Goal: Check status: Check status

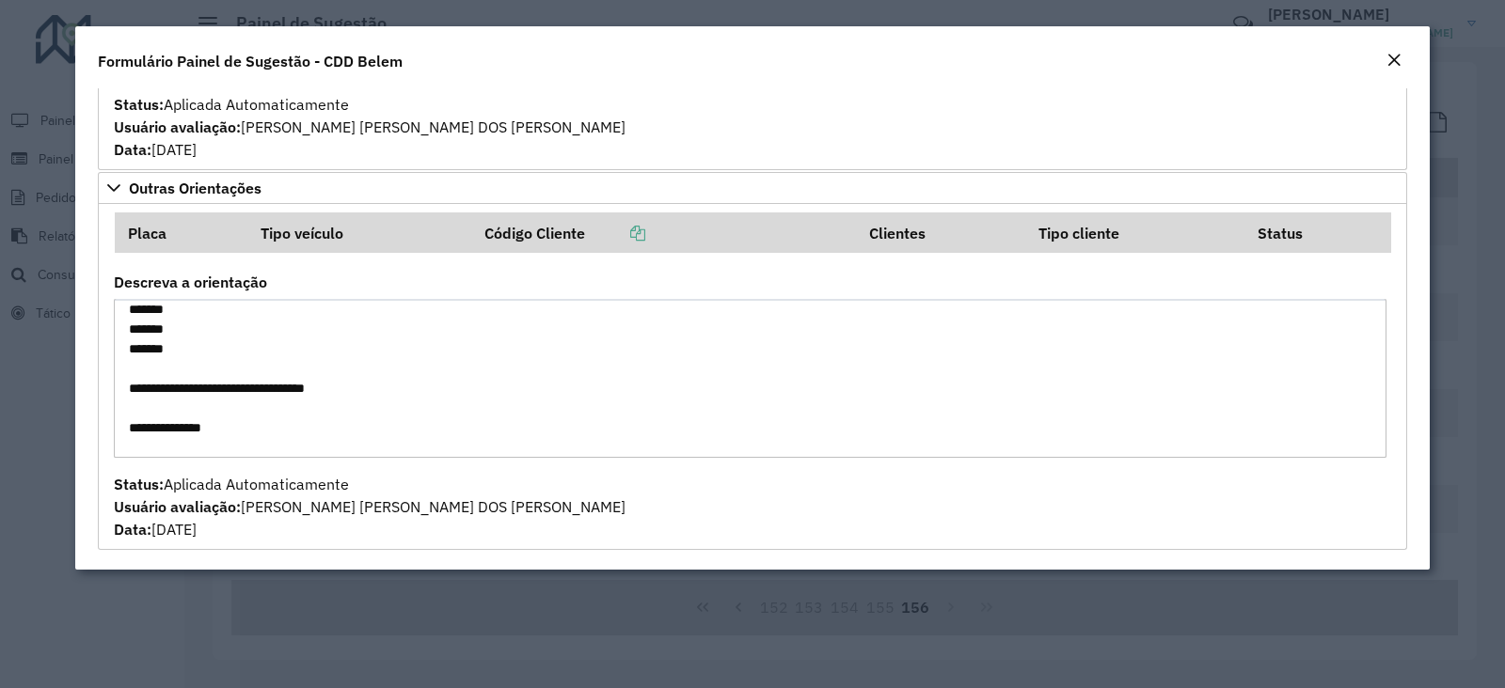
scroll to position [1144, 0]
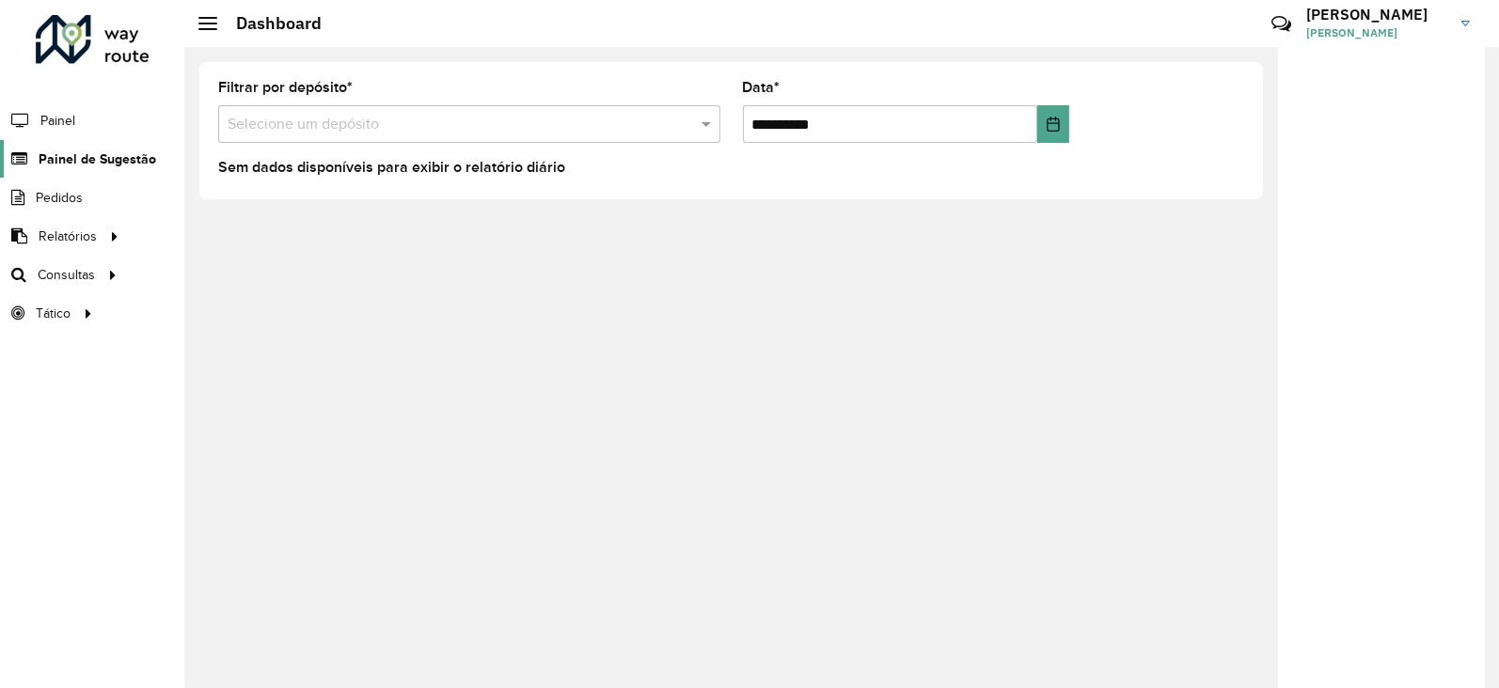
click at [98, 157] on span "Painel de Sugestão" at bounding box center [98, 160] width 118 height 20
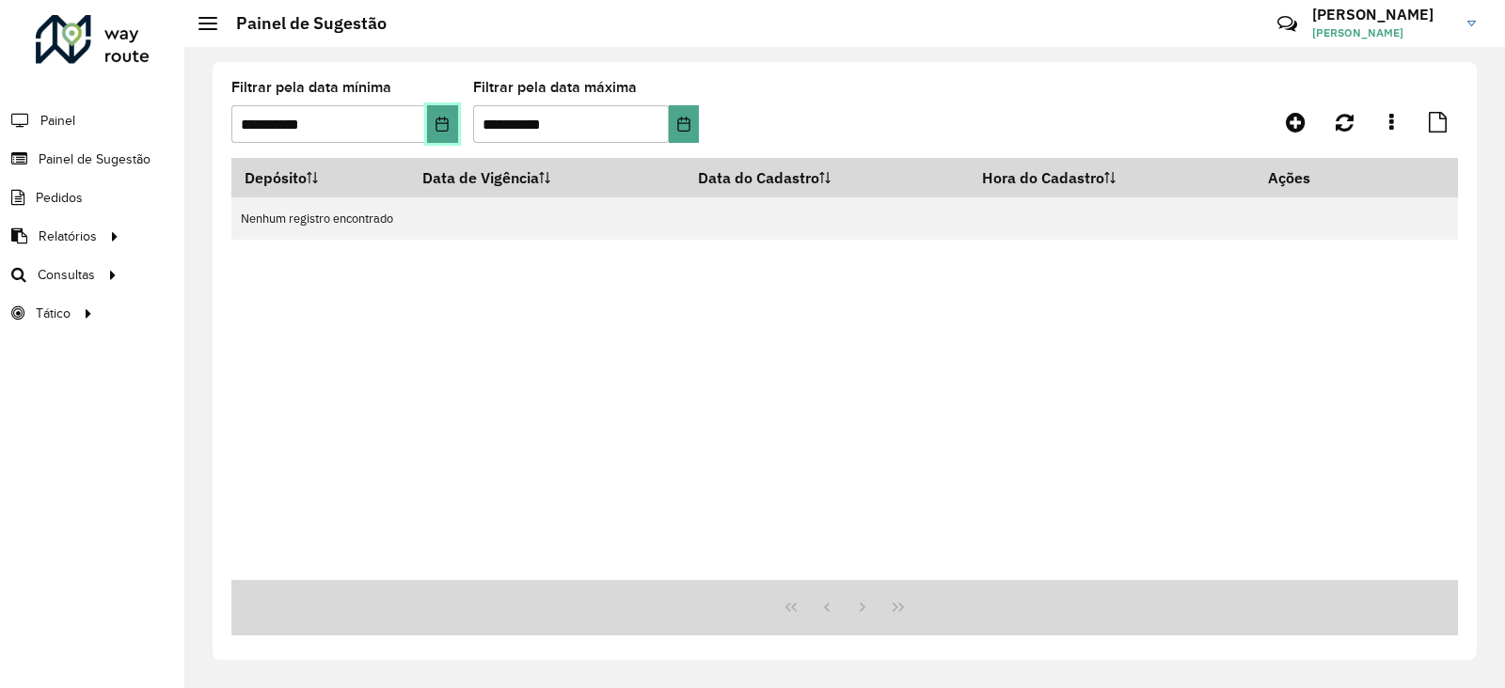
click at [451, 129] on button "Choose Date" at bounding box center [442, 124] width 30 height 38
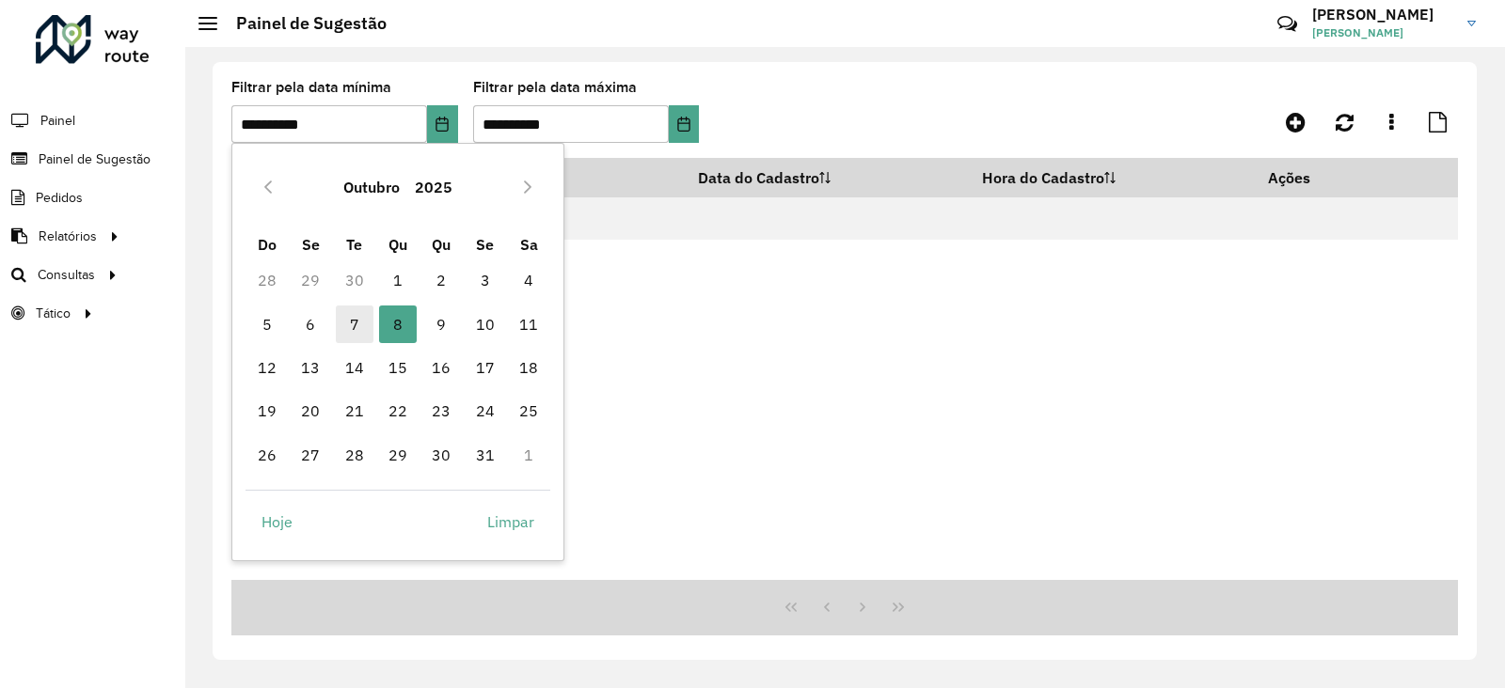
click at [353, 317] on span "7" at bounding box center [355, 325] width 38 height 38
type input "**********"
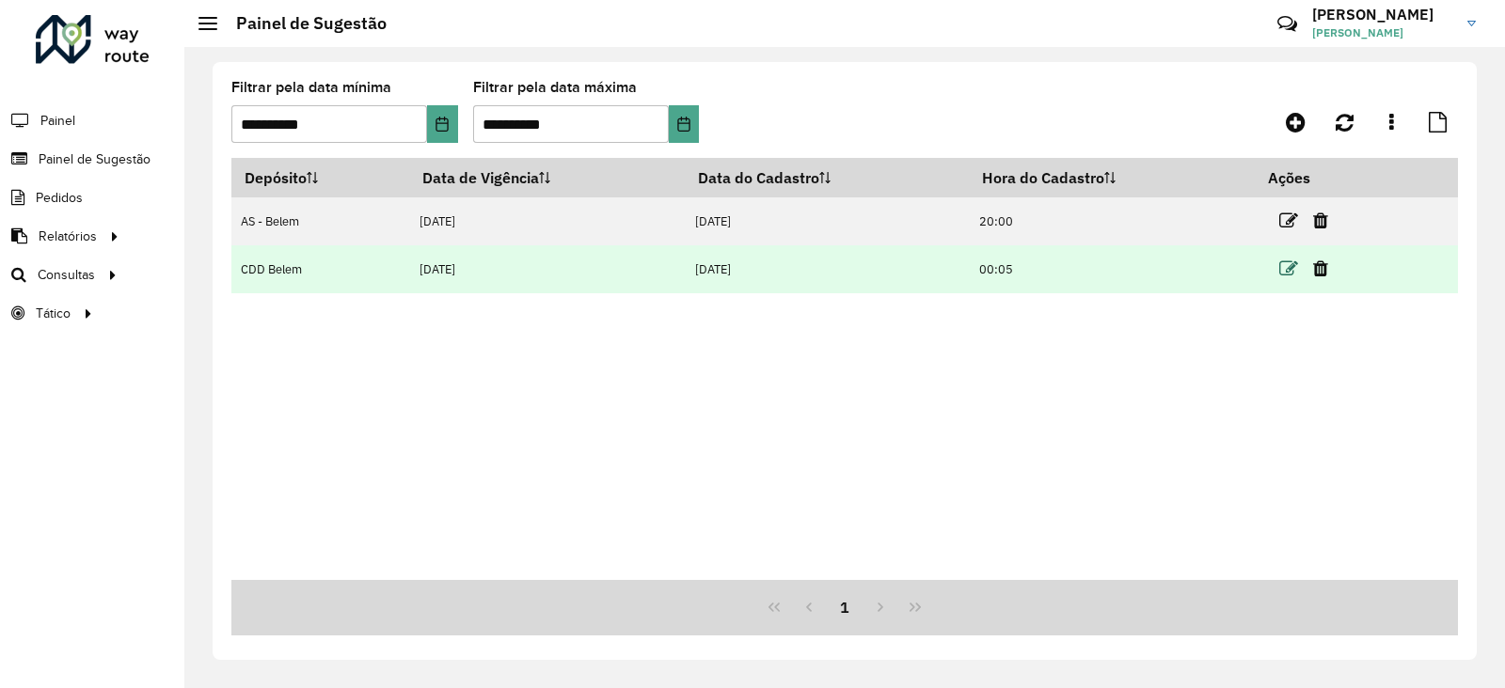
click at [1293, 264] on icon at bounding box center [1288, 269] width 19 height 19
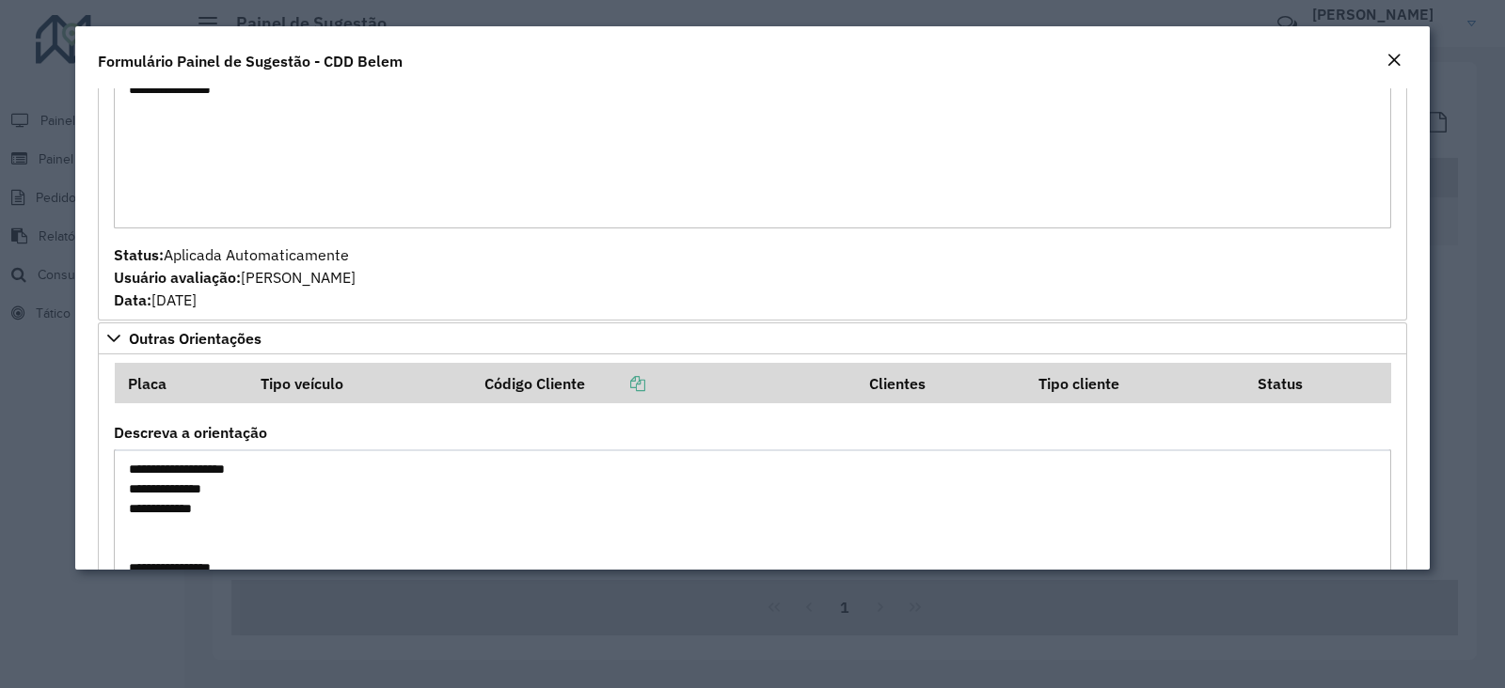
scroll to position [2906, 0]
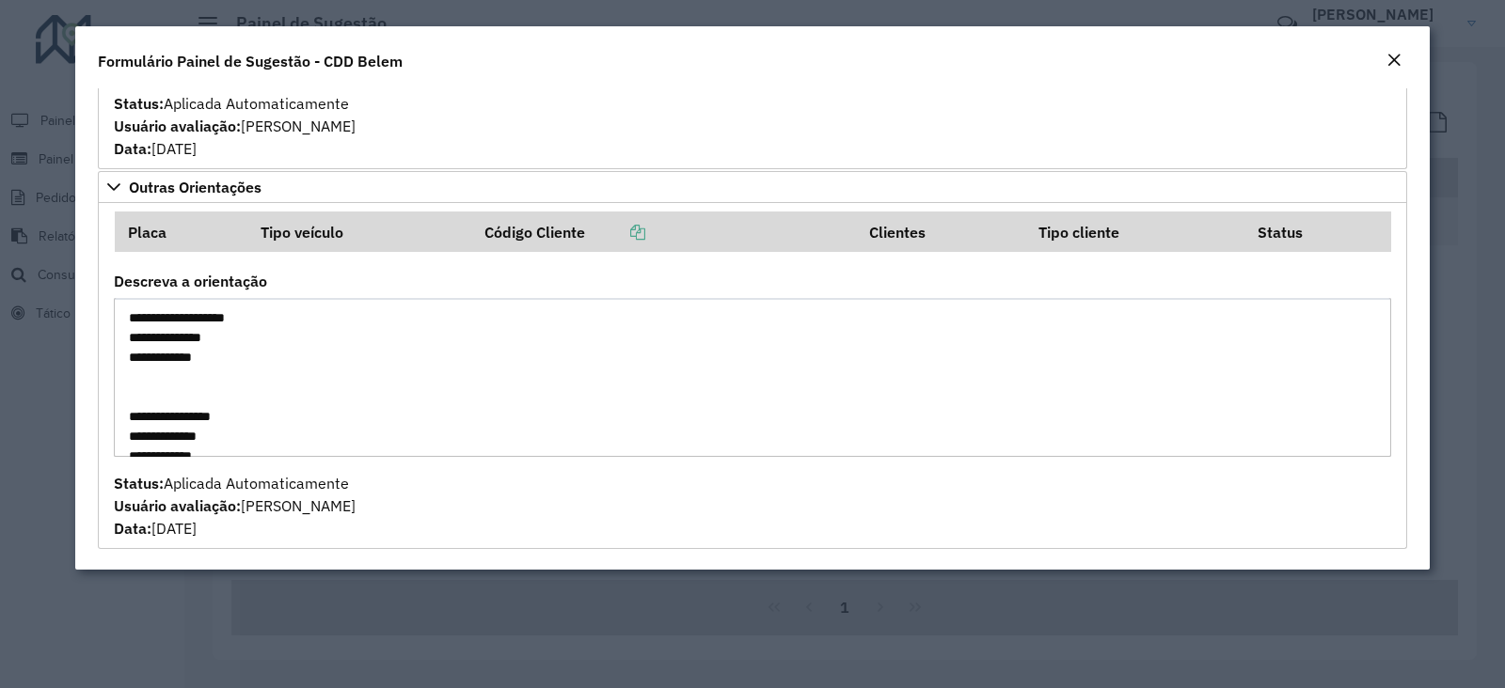
click at [1395, 71] on div "Close" at bounding box center [1393, 61] width 15 height 23
